Goal: Task Accomplishment & Management: Manage account settings

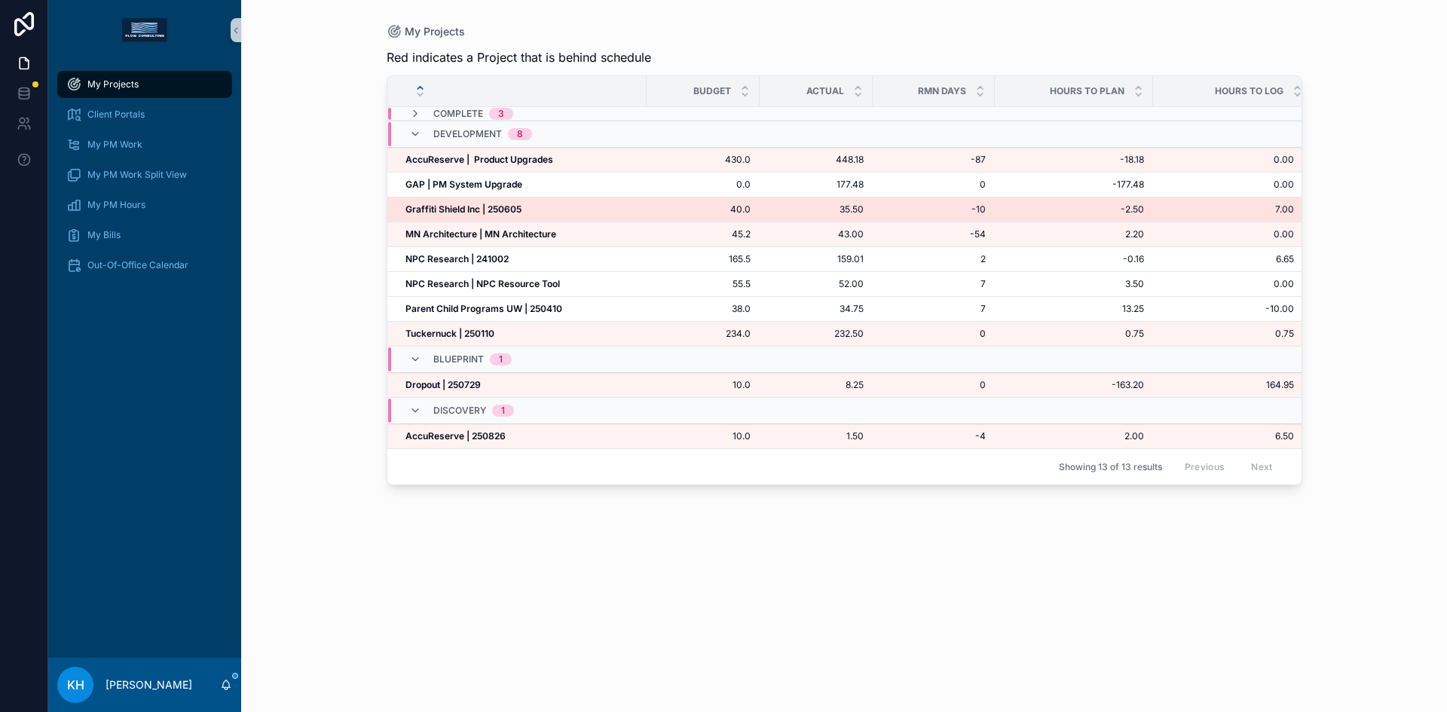
click at [440, 209] on strong "Graffiti Shield Inc | 250605" at bounding box center [463, 208] width 116 height 11
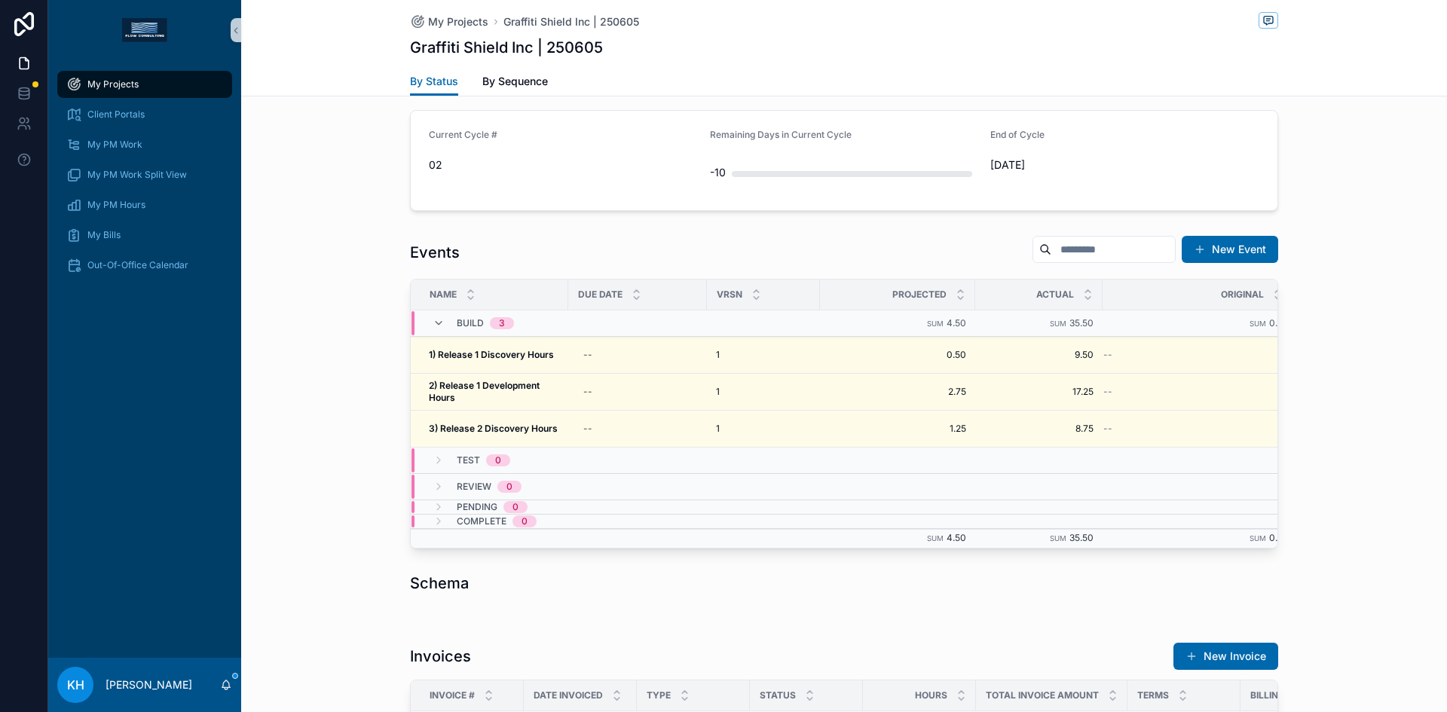
scroll to position [524, 0]
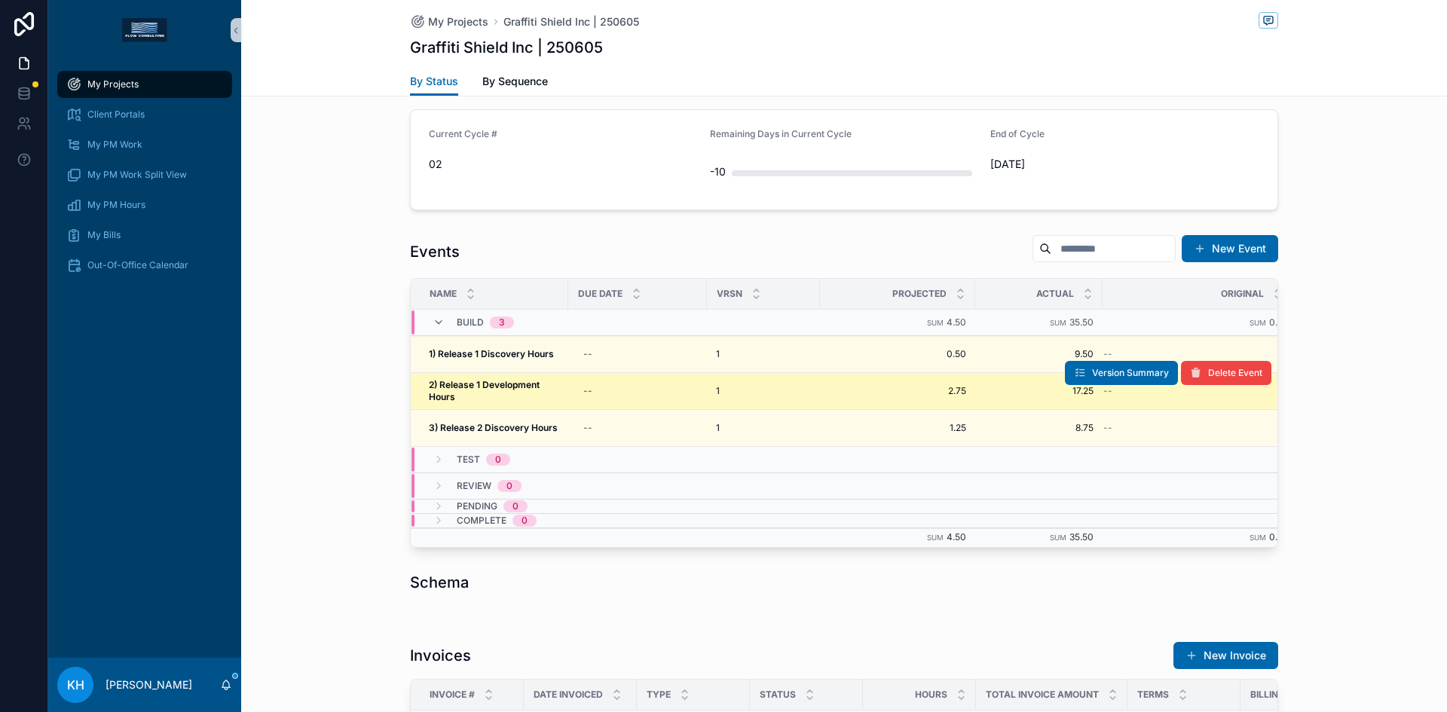
click at [523, 385] on strong "2) Release 1 Development Hours" at bounding box center [485, 390] width 113 height 23
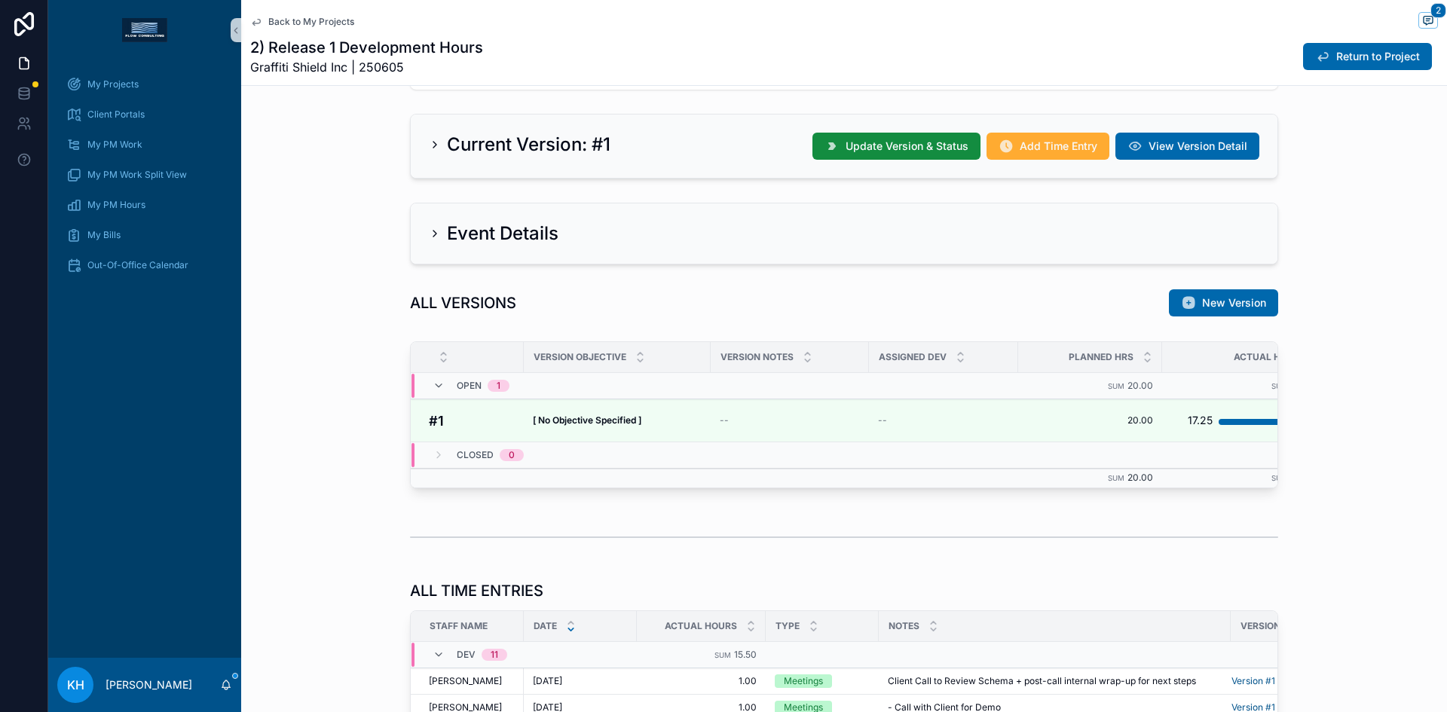
scroll to position [348, 0]
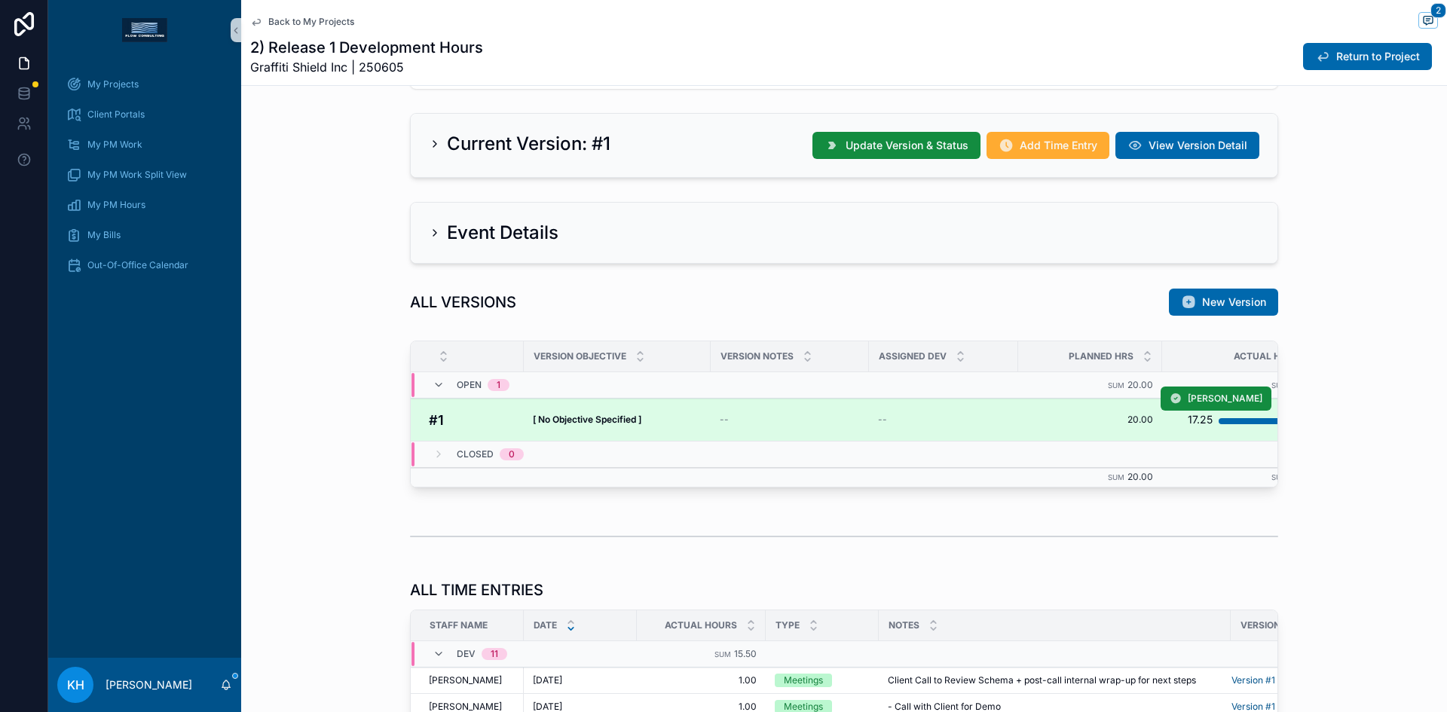
click at [607, 420] on strong "[ No Objective Specified ]" at bounding box center [587, 419] width 109 height 11
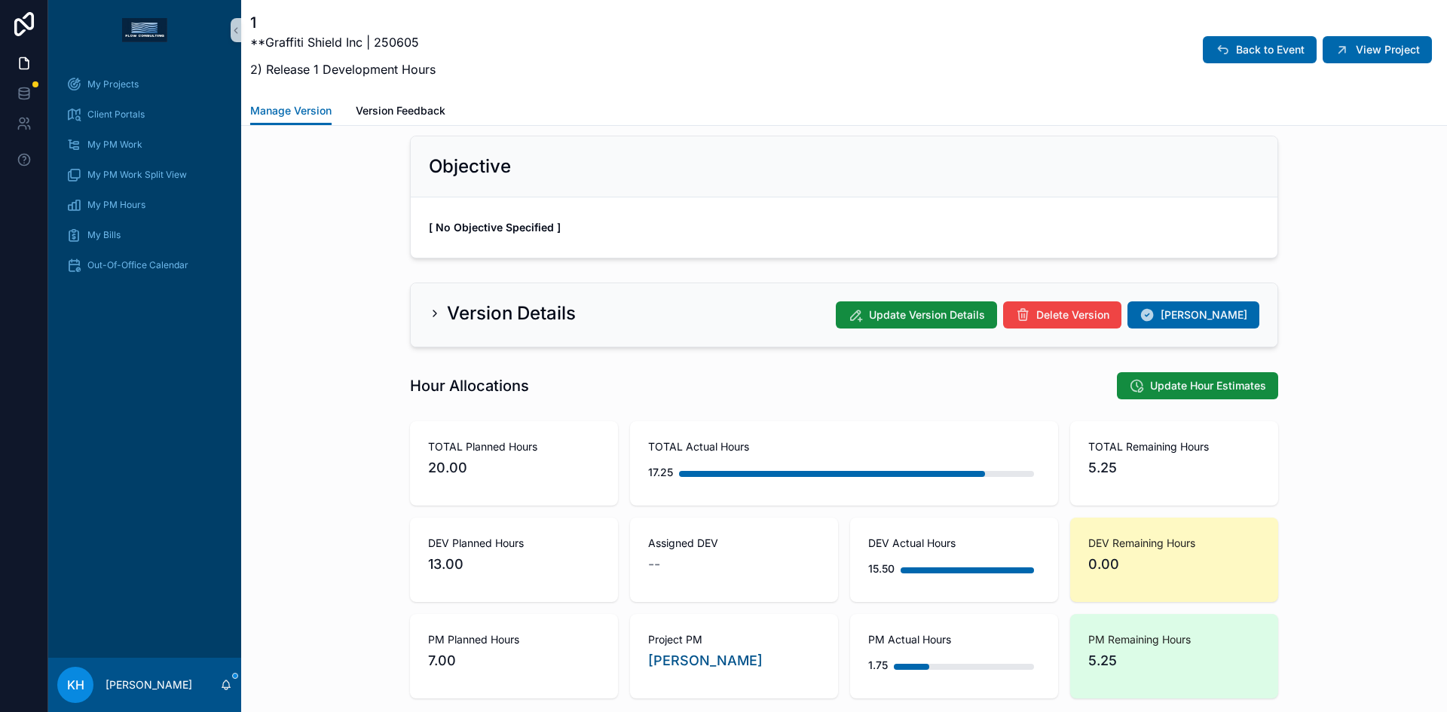
scroll to position [151, 0]
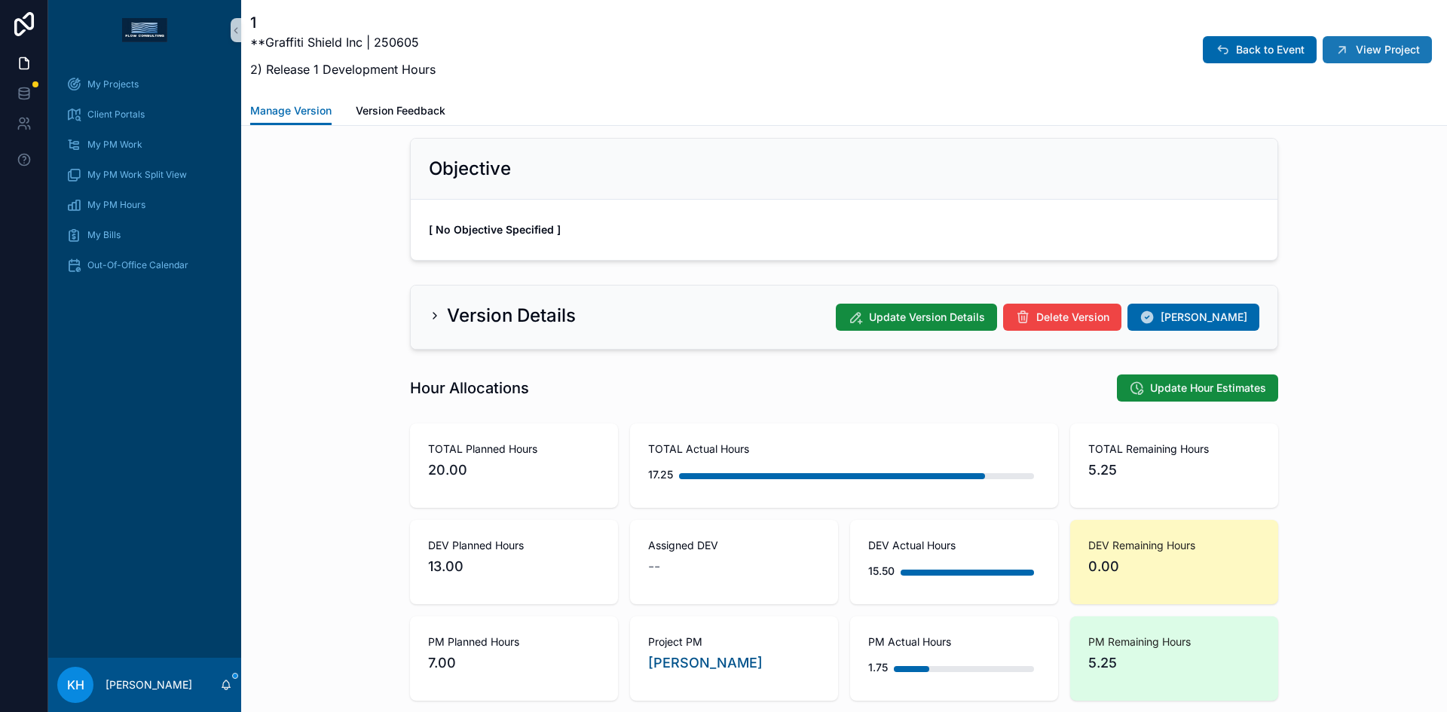
click at [1356, 56] on span "View Project" at bounding box center [1388, 49] width 64 height 15
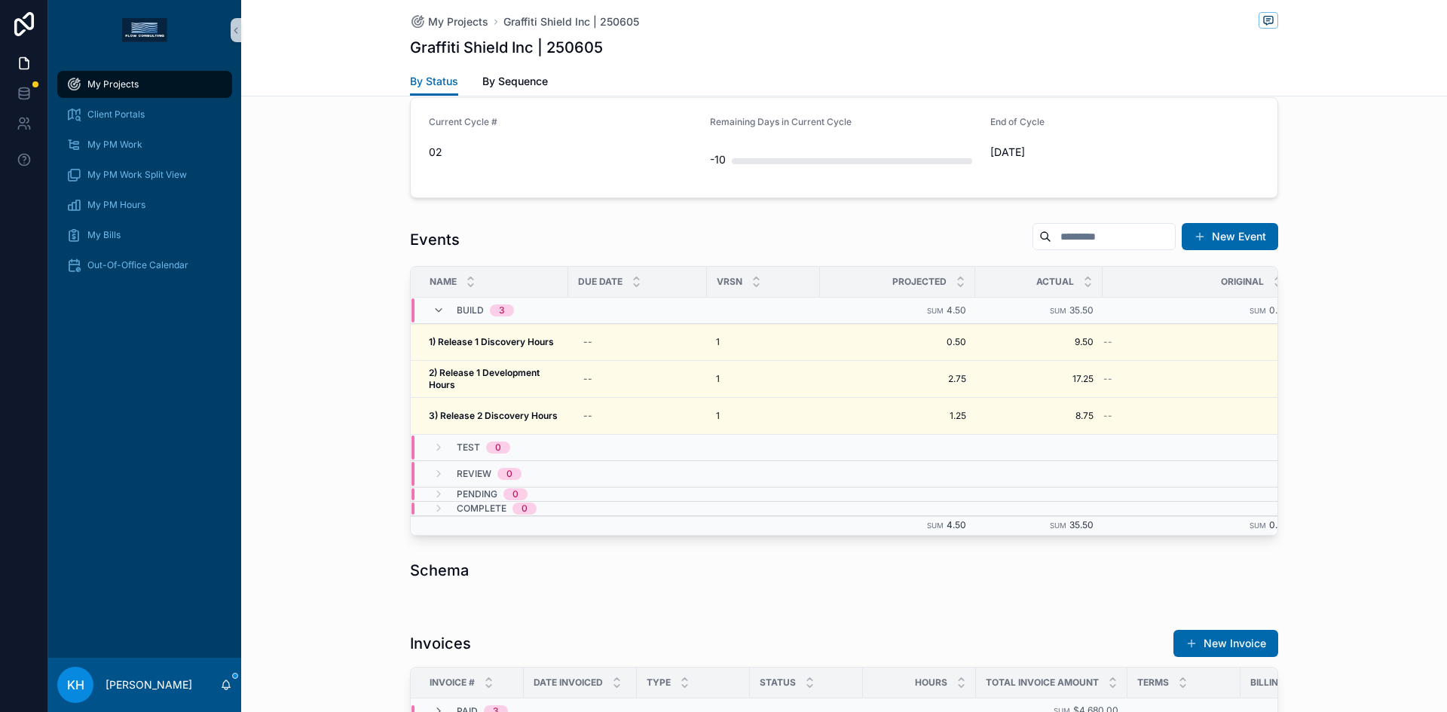
scroll to position [536, 0]
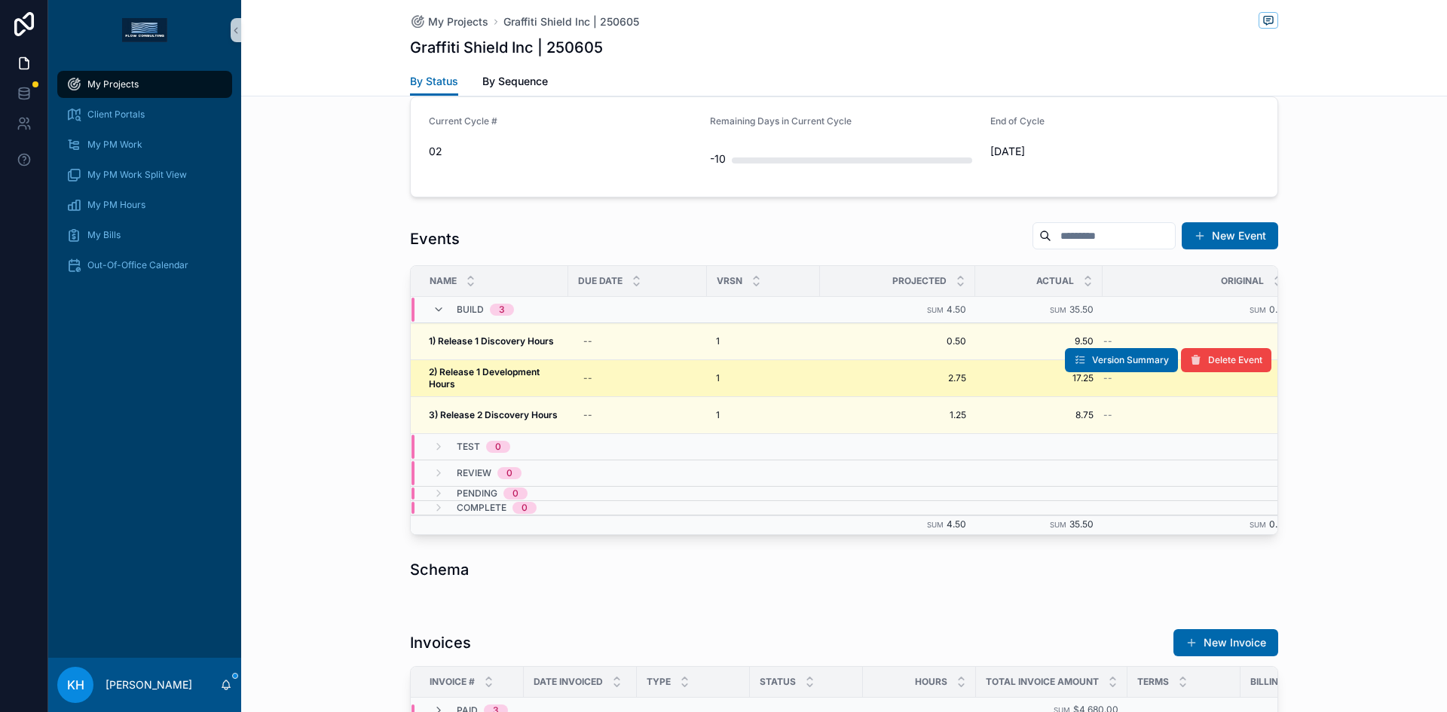
click at [530, 371] on strong "2) Release 1 Development Hours" at bounding box center [485, 377] width 113 height 23
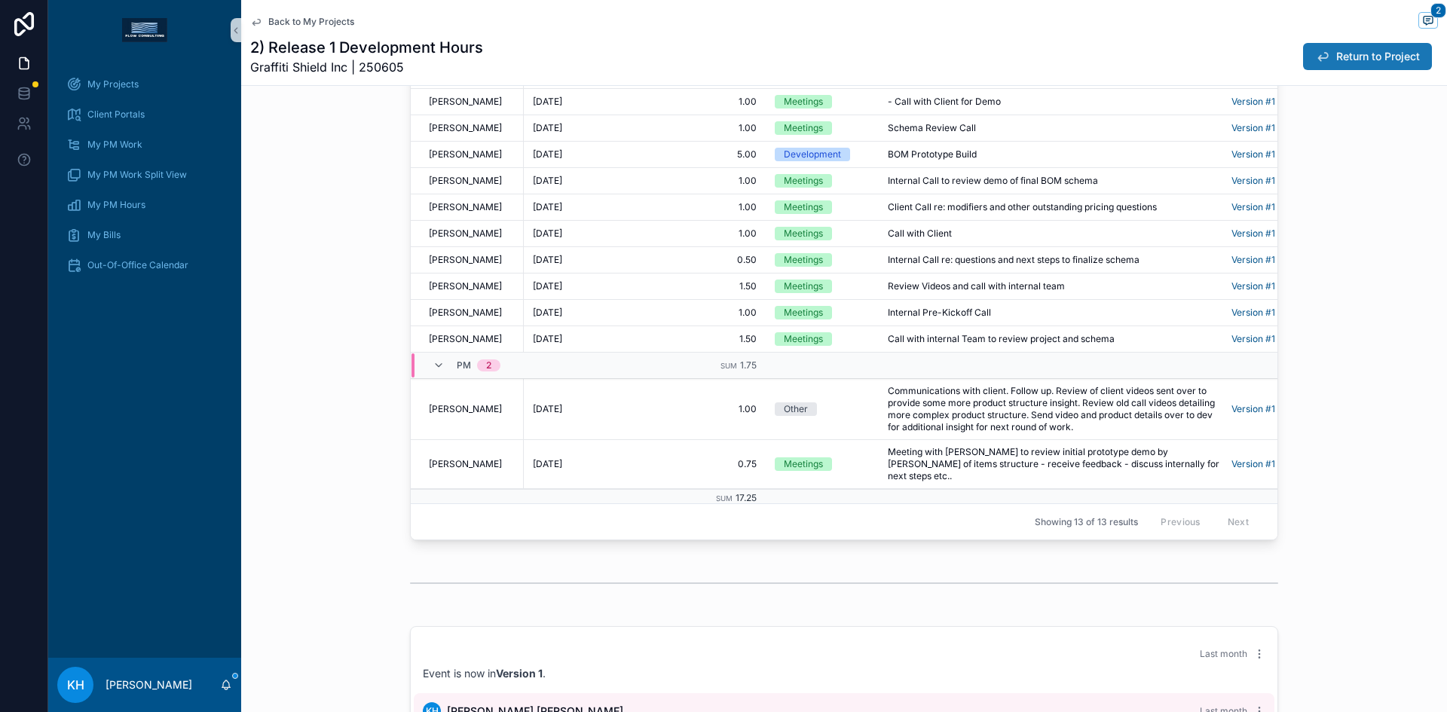
click at [1334, 65] on button "Return to Project" at bounding box center [1367, 56] width 129 height 27
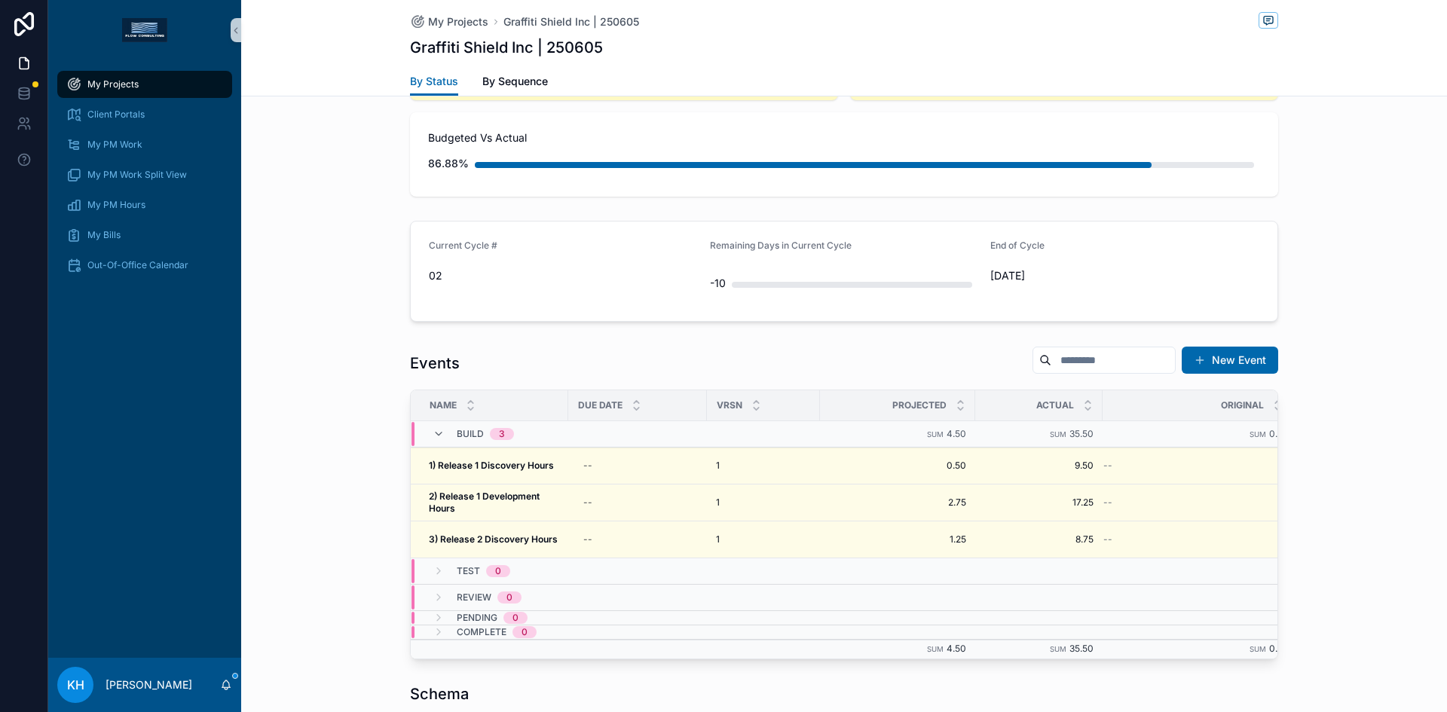
scroll to position [413, 0]
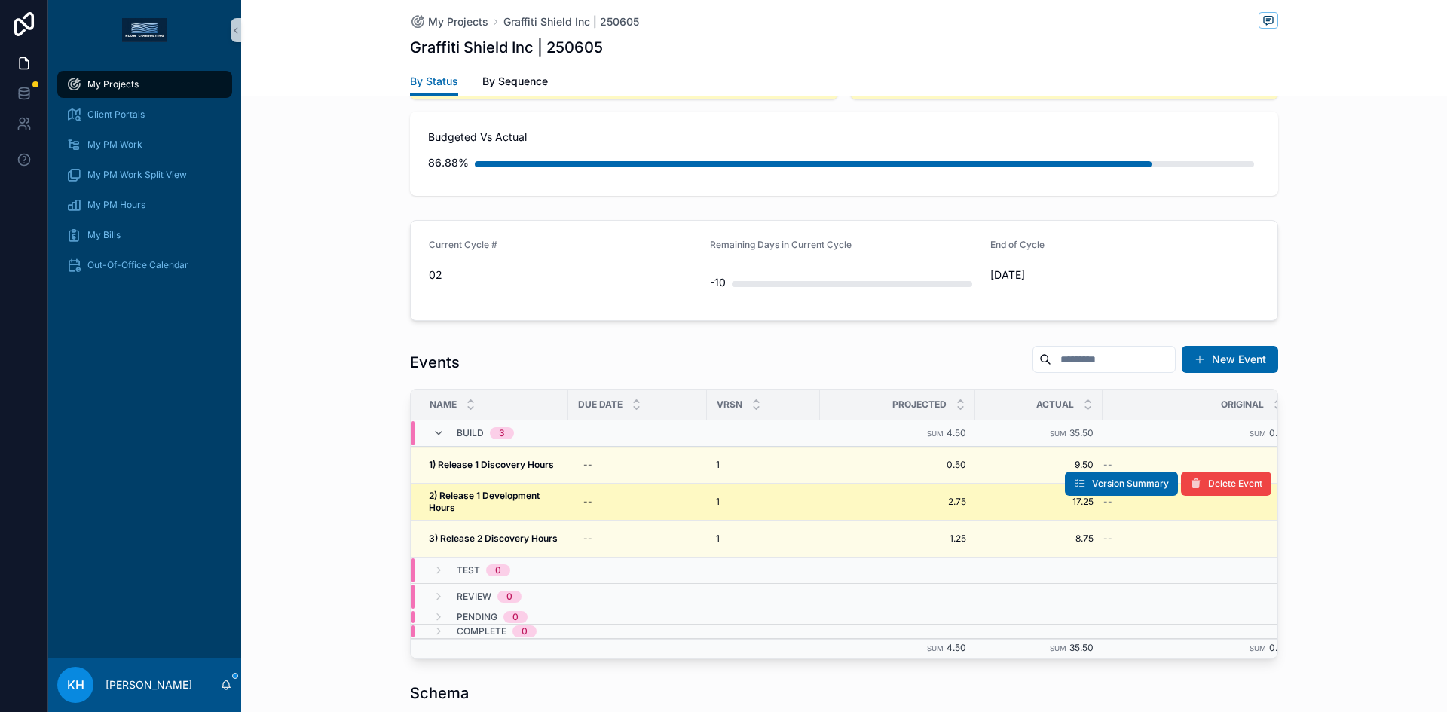
click at [518, 498] on strong "2) Release 1 Development Hours" at bounding box center [485, 501] width 113 height 23
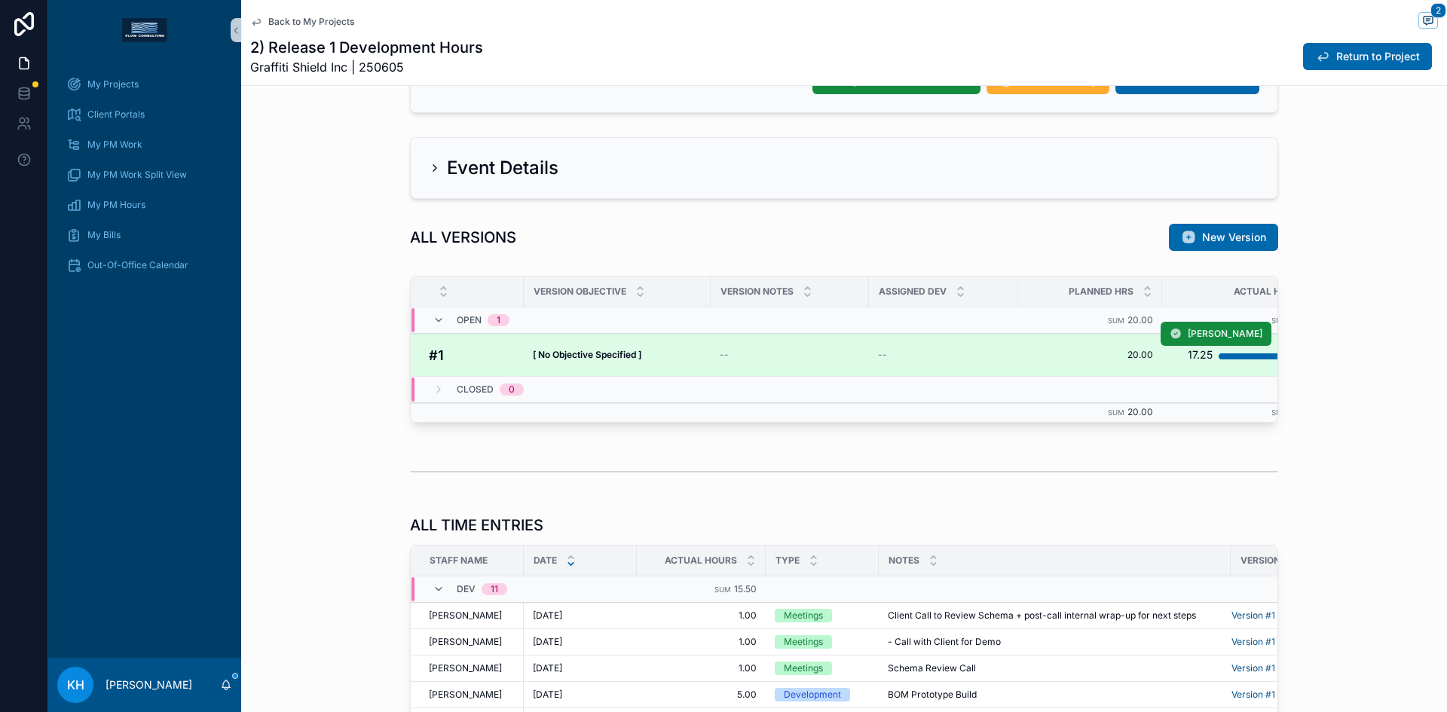
click at [601, 359] on strong "[ No Objective Specified ]" at bounding box center [587, 354] width 109 height 11
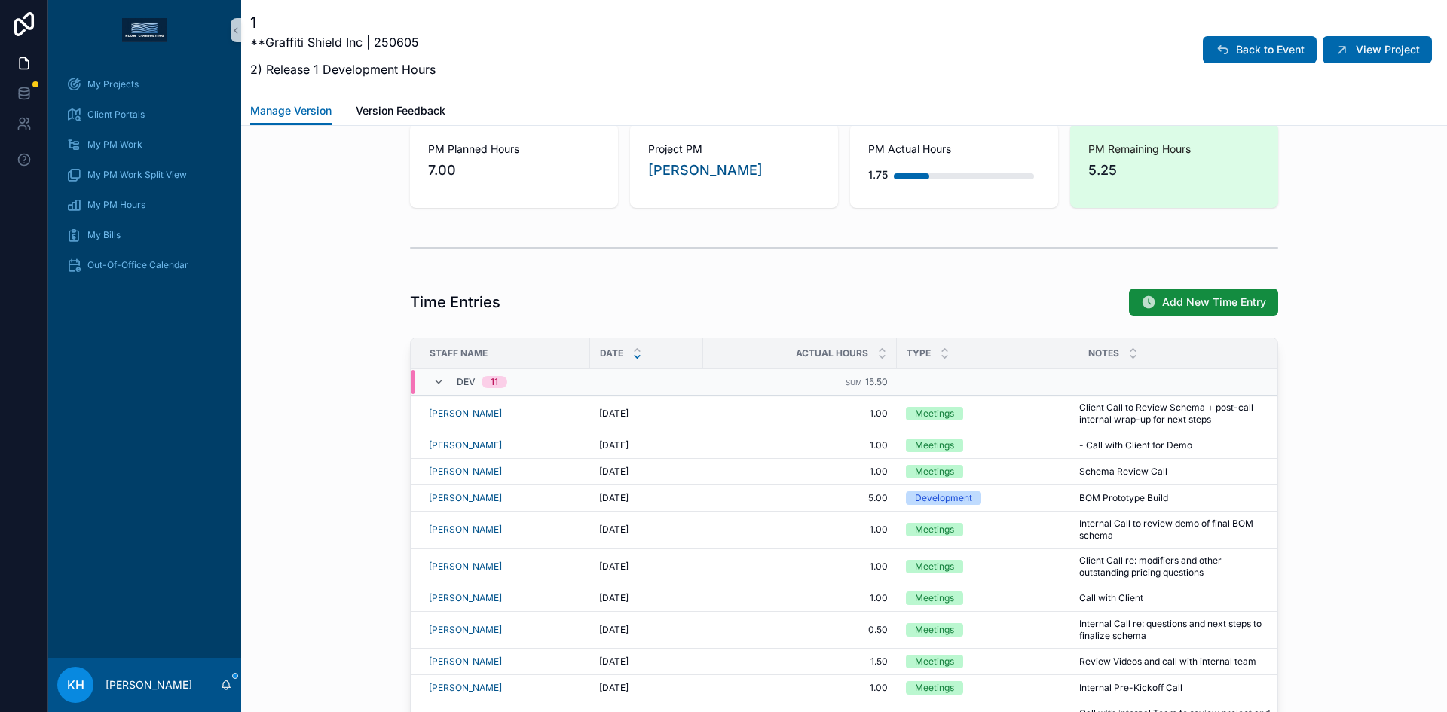
scroll to position [624, 0]
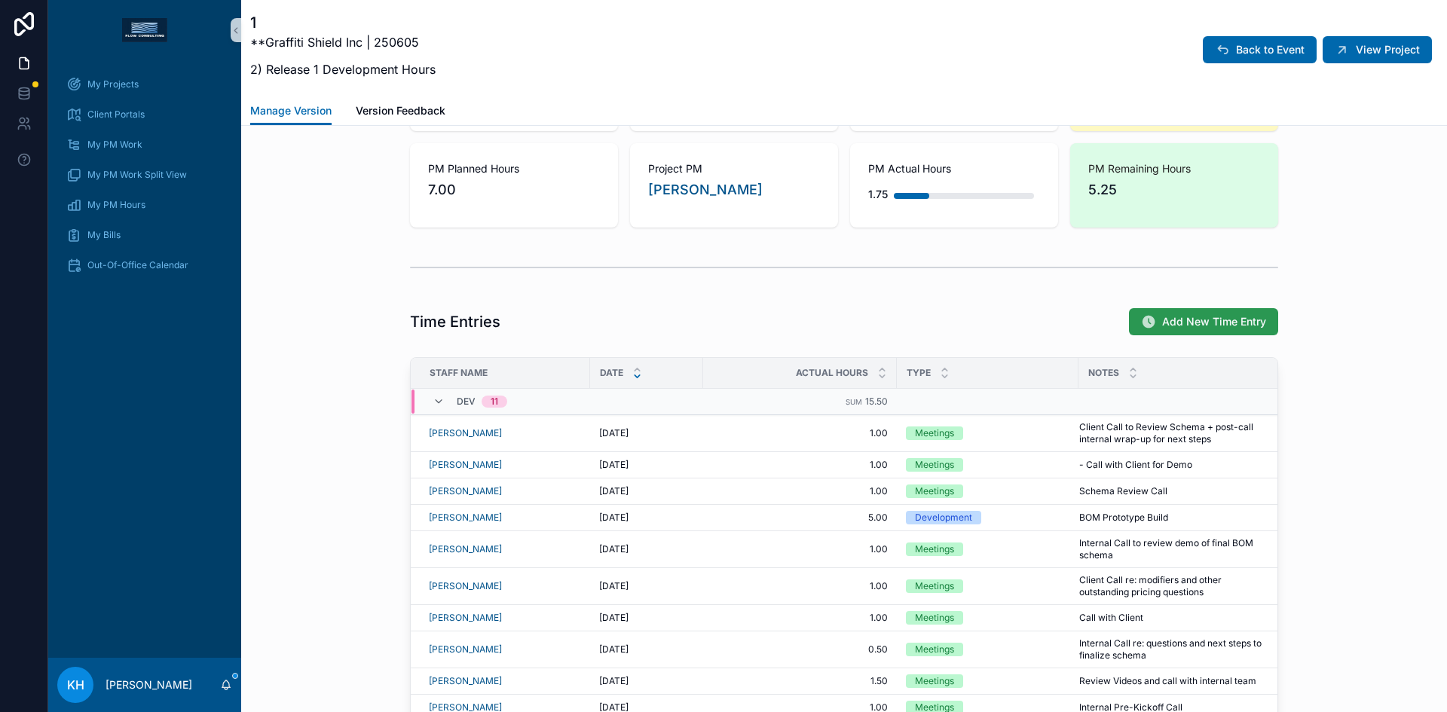
click at [1196, 324] on span "Add New Time Entry" at bounding box center [1214, 321] width 104 height 15
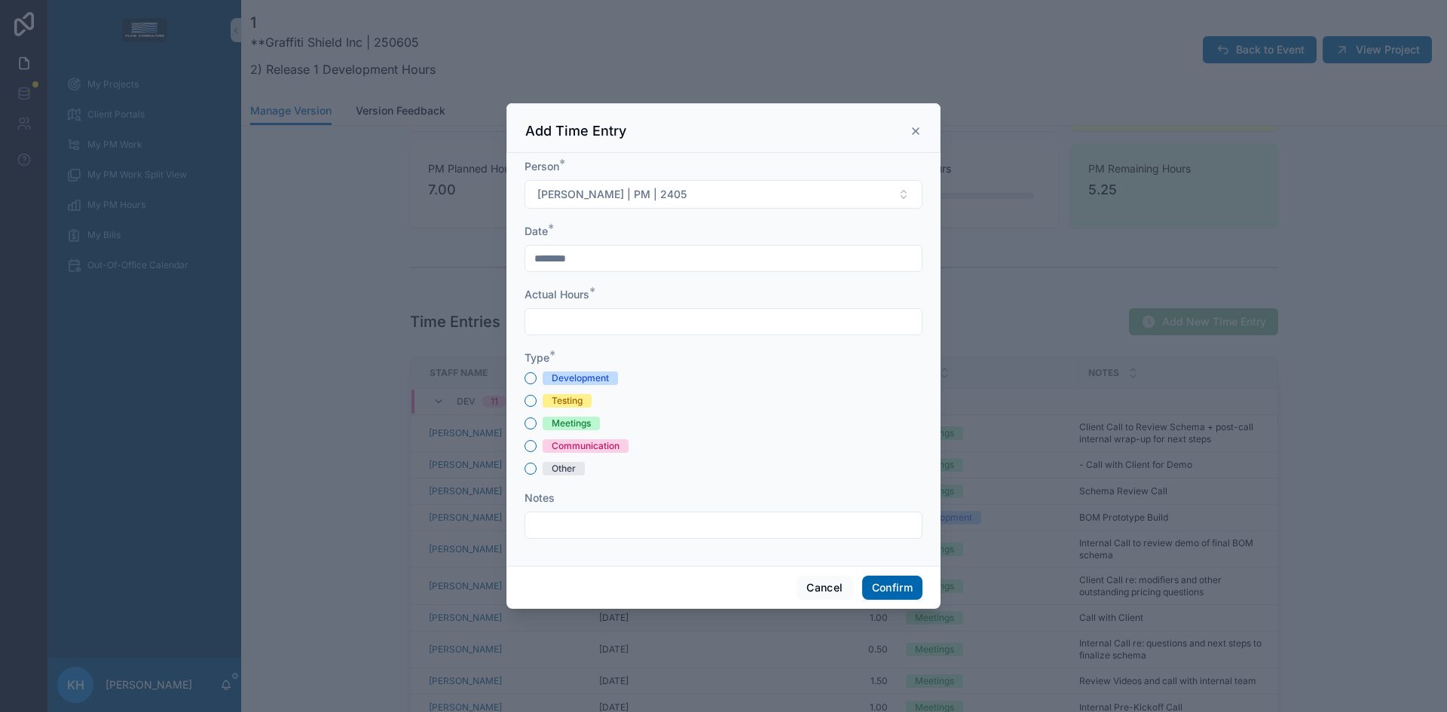
click at [576, 329] on input "text" at bounding box center [723, 321] width 396 height 21
type input "****"
click at [527, 421] on button "Meetings" at bounding box center [530, 423] width 12 height 12
click at [555, 518] on input "text" at bounding box center [723, 525] width 396 height 21
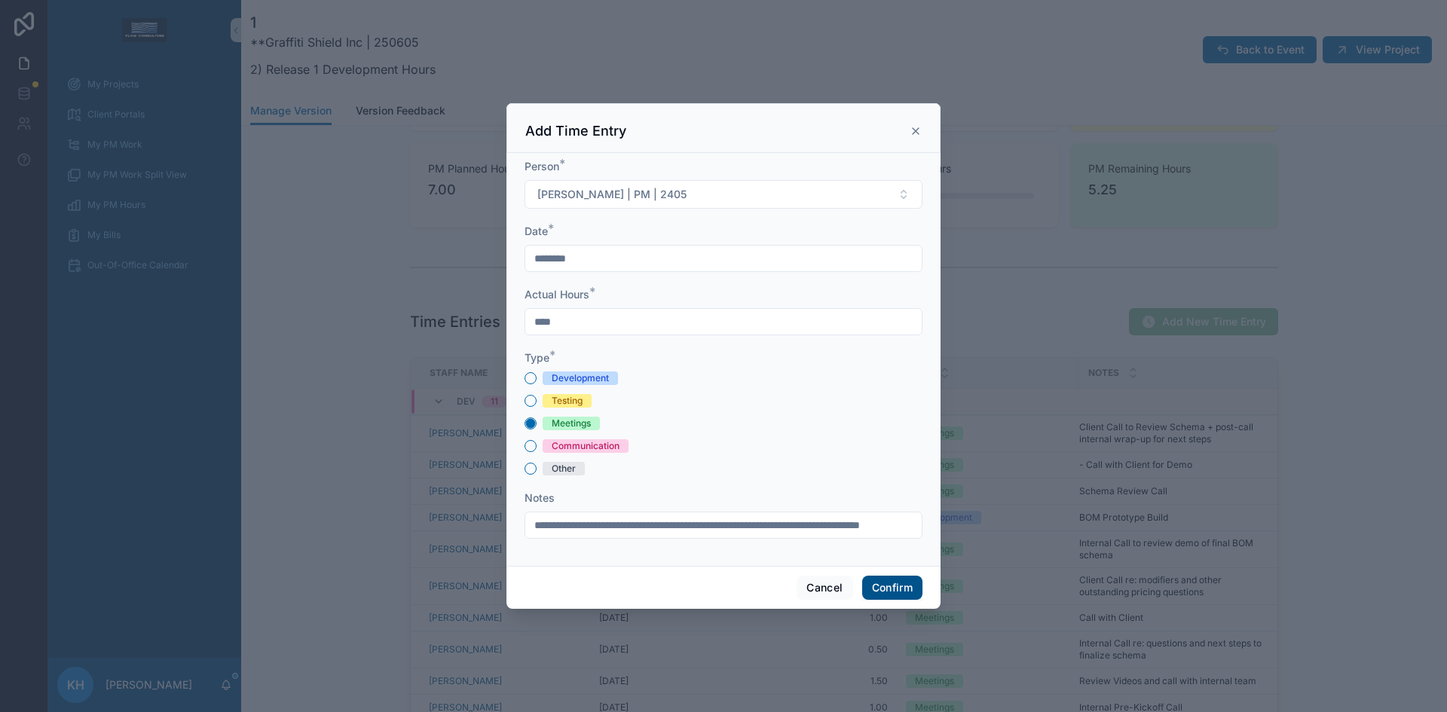
type input "**********"
click at [907, 595] on button "Confirm" at bounding box center [892, 588] width 60 height 24
